Goal: Navigation & Orientation: Find specific page/section

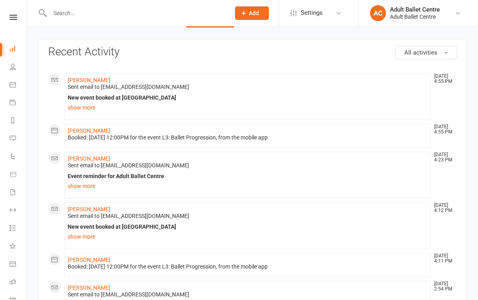
scroll to position [27, 0]
click at [11, 84] on icon at bounding box center [13, 84] width 6 height 6
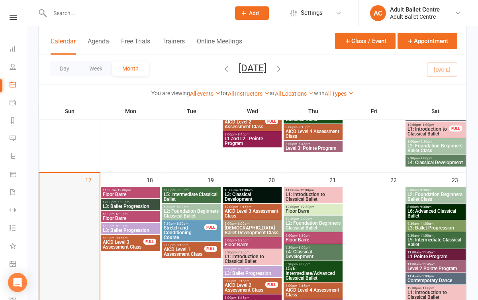
scroll to position [490, 0]
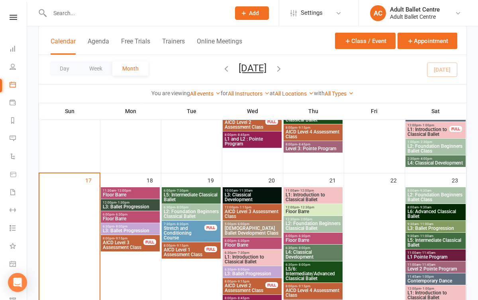
click at [124, 206] on span "L3: Ballet Progression" at bounding box center [130, 206] width 56 height 5
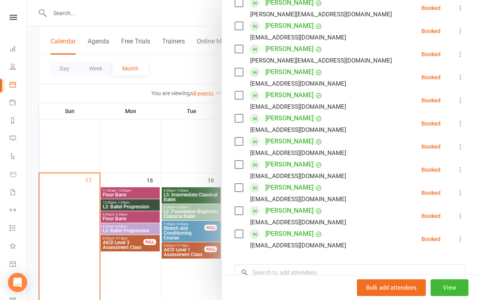
scroll to position [155, 0]
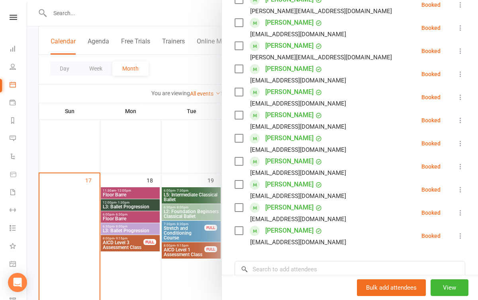
click at [131, 198] on div at bounding box center [252, 150] width 451 height 300
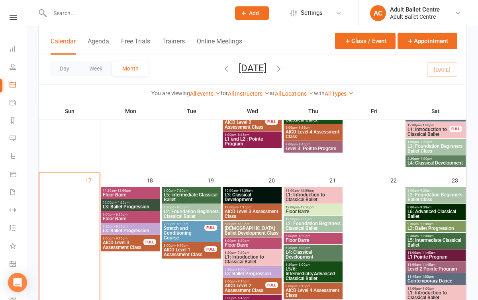
click at [131, 195] on span "Floor Barre" at bounding box center [130, 194] width 56 height 5
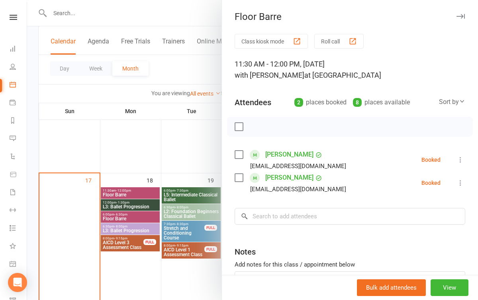
click at [133, 174] on div at bounding box center [252, 150] width 451 height 300
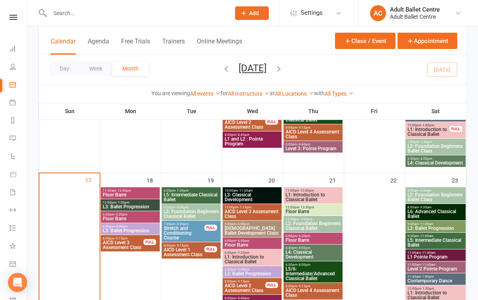
click at [132, 206] on span "L3: Ballet Progression" at bounding box center [130, 206] width 56 height 5
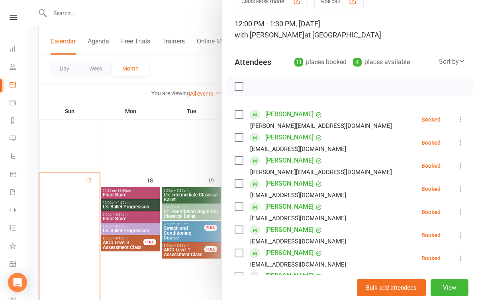
scroll to position [38, 0]
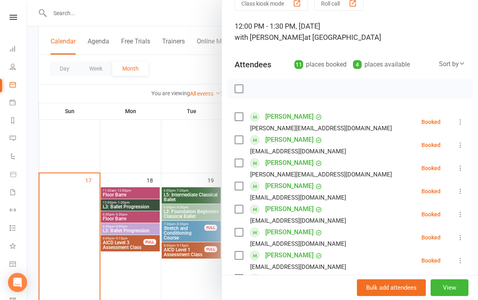
click at [179, 176] on div at bounding box center [252, 150] width 451 height 300
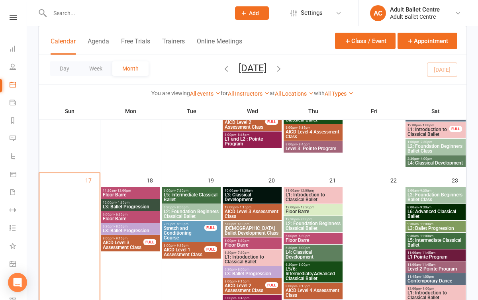
click at [120, 231] on span "L3: Ballet Progression" at bounding box center [130, 230] width 56 height 5
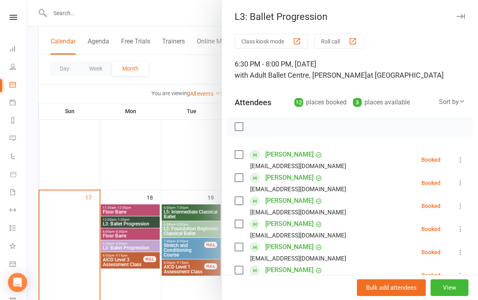
scroll to position [458, 0]
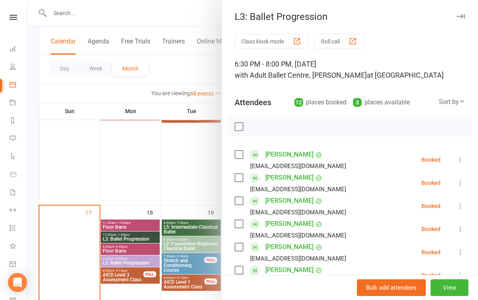
click at [178, 197] on div at bounding box center [252, 150] width 451 height 300
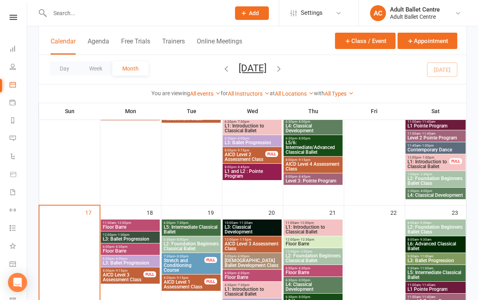
scroll to position [486, 0]
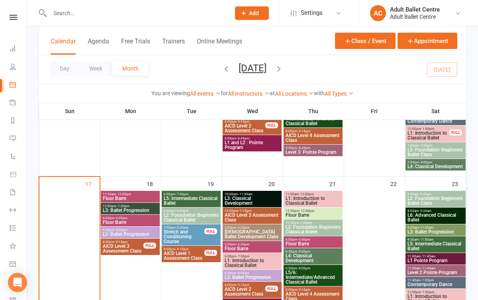
click at [187, 199] on span "L5: Intermediate Classical Ballet" at bounding box center [191, 201] width 56 height 10
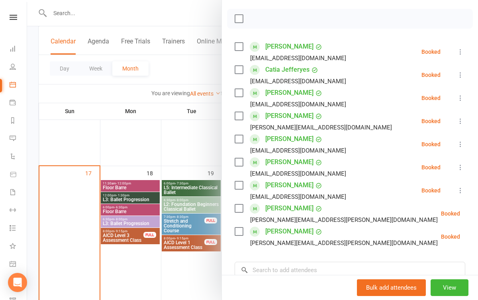
scroll to position [110, 0]
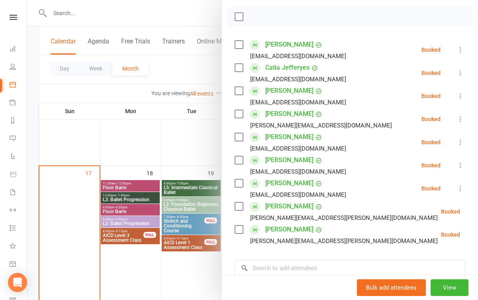
click at [203, 273] on div at bounding box center [252, 150] width 451 height 300
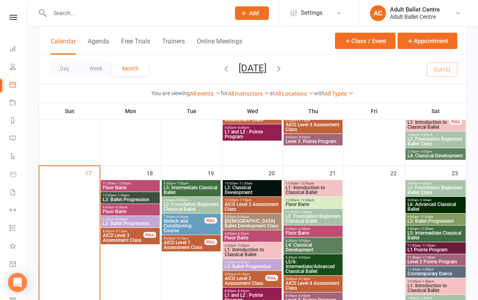
click at [193, 226] on span "Stretch and Conditioning Course" at bounding box center [183, 226] width 41 height 14
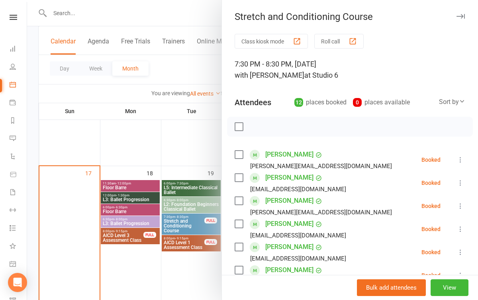
click at [189, 270] on div at bounding box center [252, 150] width 451 height 300
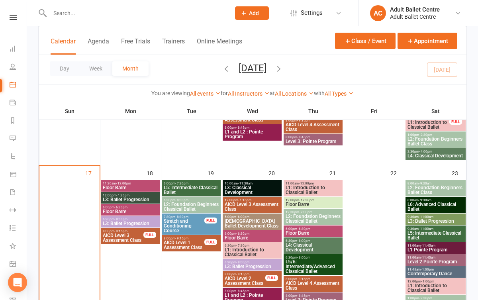
click at [54, 1] on div at bounding box center [131, 13] width 186 height 26
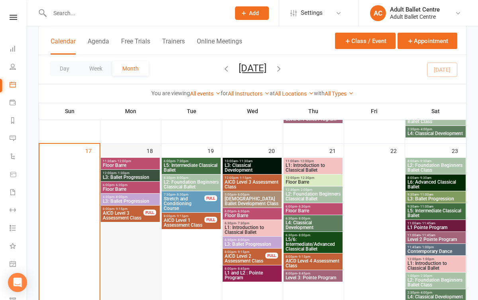
scroll to position [500, 0]
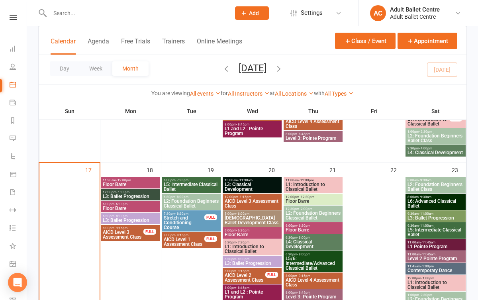
click at [127, 193] on span "- 1:30pm" at bounding box center [122, 192] width 13 height 4
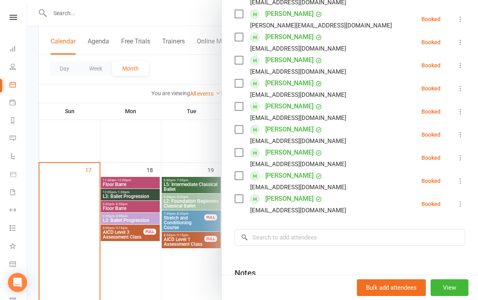
scroll to position [198, 0]
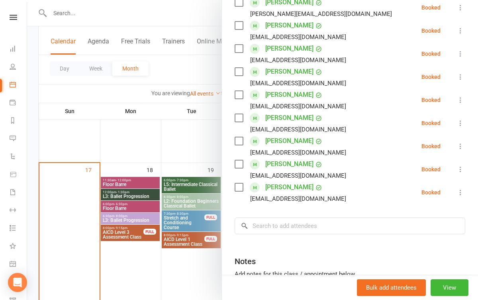
click at [147, 266] on div at bounding box center [252, 150] width 451 height 300
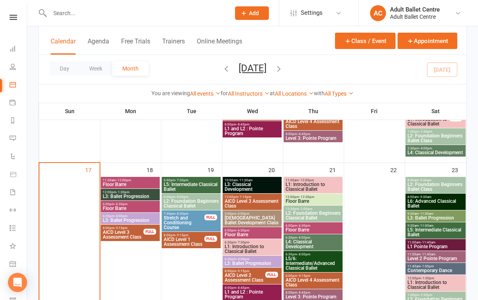
click at [131, 182] on span "Floor Barre" at bounding box center [130, 184] width 56 height 5
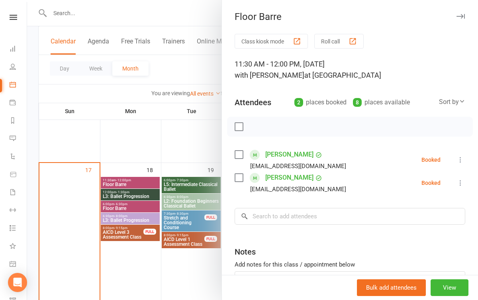
click at [138, 233] on div at bounding box center [252, 150] width 451 height 300
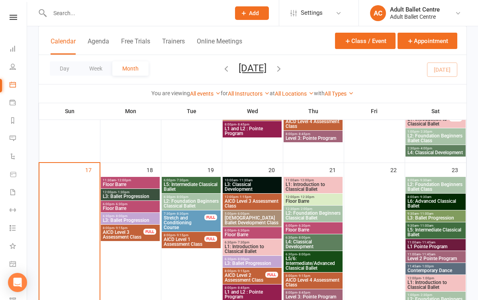
click at [133, 217] on span "6:30pm - 8:00pm" at bounding box center [130, 216] width 56 height 4
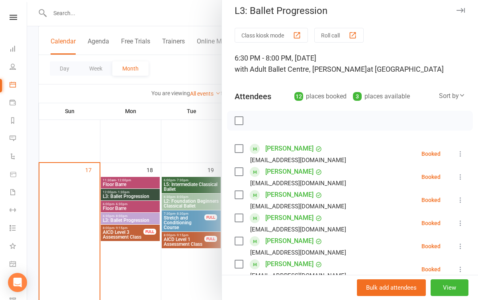
scroll to position [5, 0]
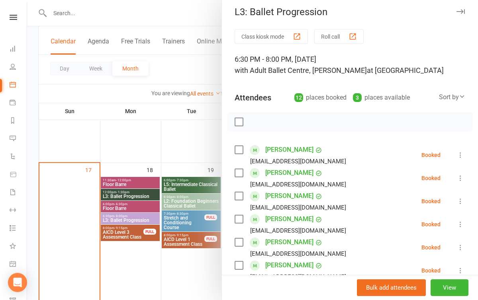
click at [148, 280] on div at bounding box center [252, 150] width 451 height 300
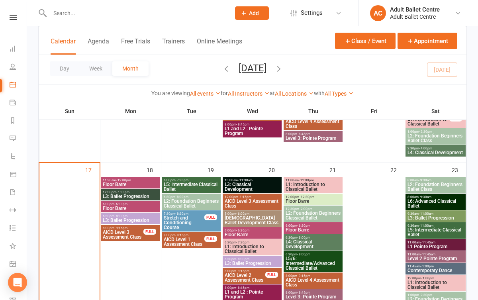
click at [197, 186] on span "L5: Intermediate Classical Ballet" at bounding box center [191, 187] width 56 height 10
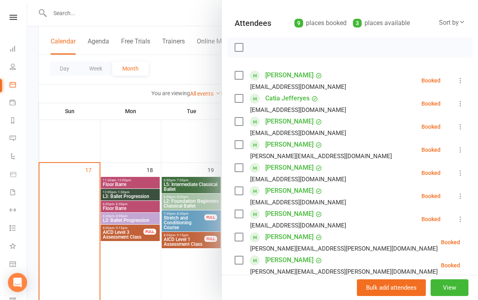
scroll to position [78, 0]
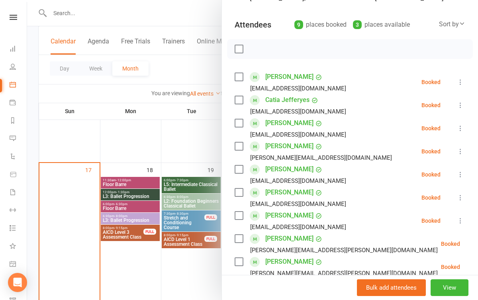
click at [180, 264] on div at bounding box center [252, 150] width 451 height 300
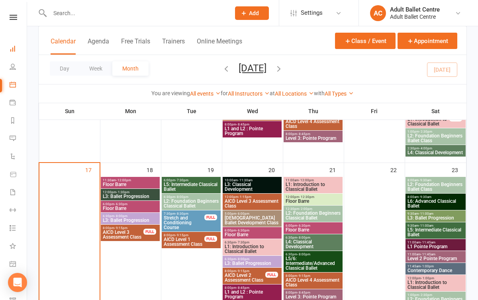
click at [18, 45] on link "Dashboard" at bounding box center [19, 50] width 18 height 18
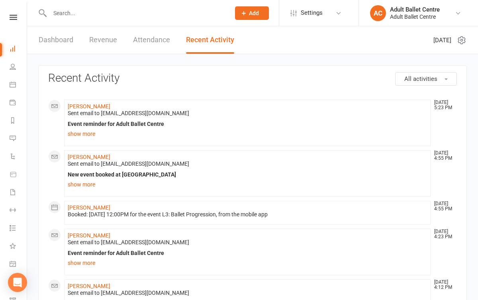
click at [107, 36] on link "Revenue" at bounding box center [103, 39] width 28 height 27
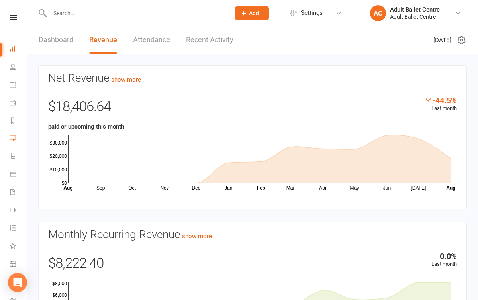
click at [16, 140] on link "Messages" at bounding box center [19, 139] width 18 height 18
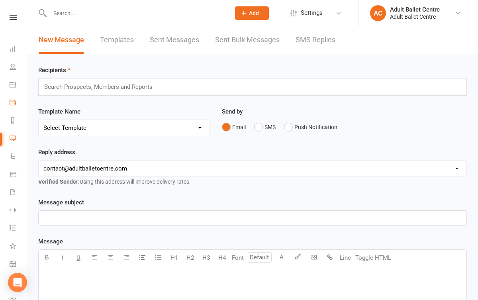
click at [14, 112] on link "Payments" at bounding box center [19, 103] width 18 height 18
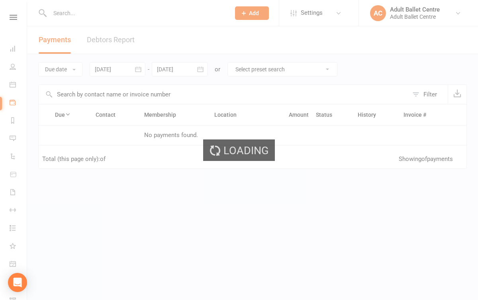
click at [14, 117] on div "Loading" at bounding box center [239, 150] width 478 height 300
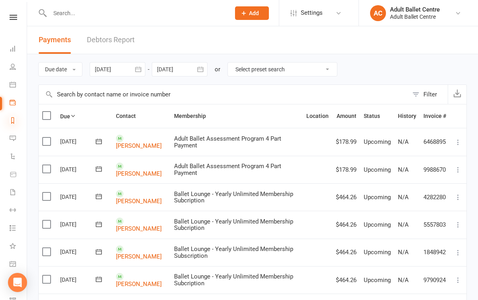
click at [14, 121] on icon at bounding box center [13, 120] width 6 height 6
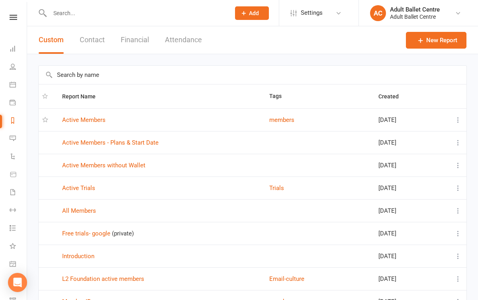
click at [8, 99] on li "Payments" at bounding box center [13, 103] width 27 height 18
click at [11, 102] on icon at bounding box center [13, 102] width 6 height 6
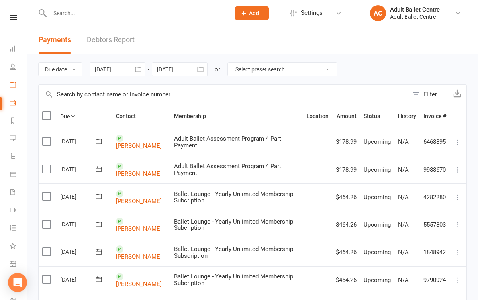
click at [14, 81] on link "Calendar" at bounding box center [19, 85] width 18 height 18
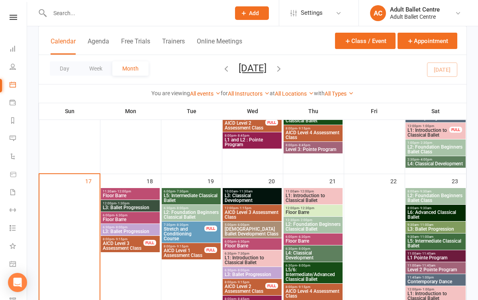
scroll to position [494, 0]
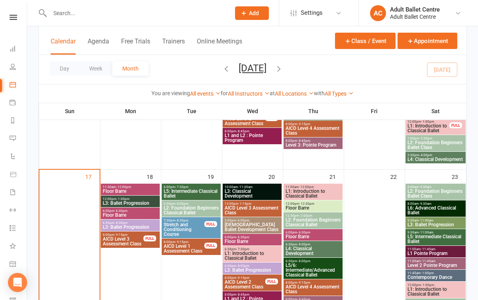
click at [138, 202] on span "L3: Ballet Progression" at bounding box center [130, 203] width 56 height 5
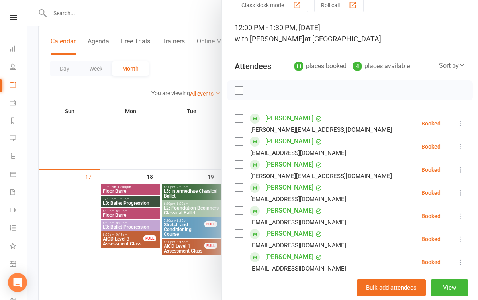
scroll to position [31, 0]
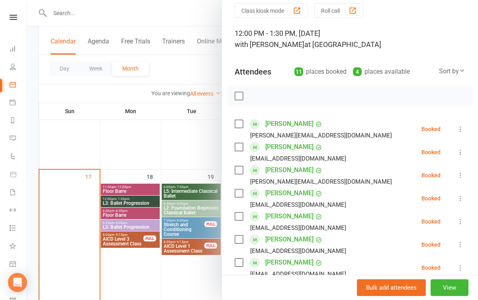
click at [189, 271] on div at bounding box center [252, 150] width 451 height 300
